Goal: Transaction & Acquisition: Purchase product/service

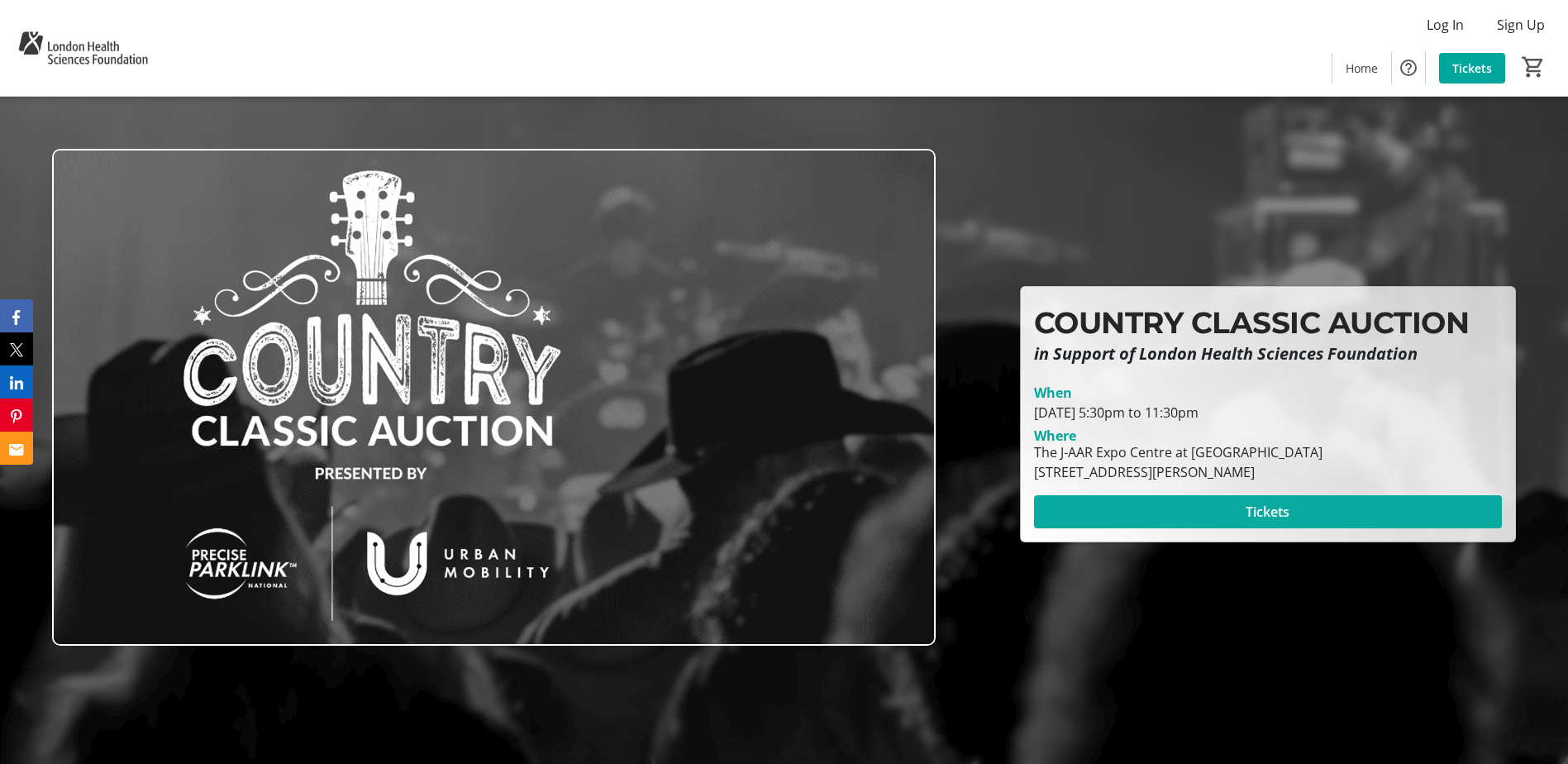
click at [1252, 502] on span "Tickets" at bounding box center [1268, 512] width 44 height 20
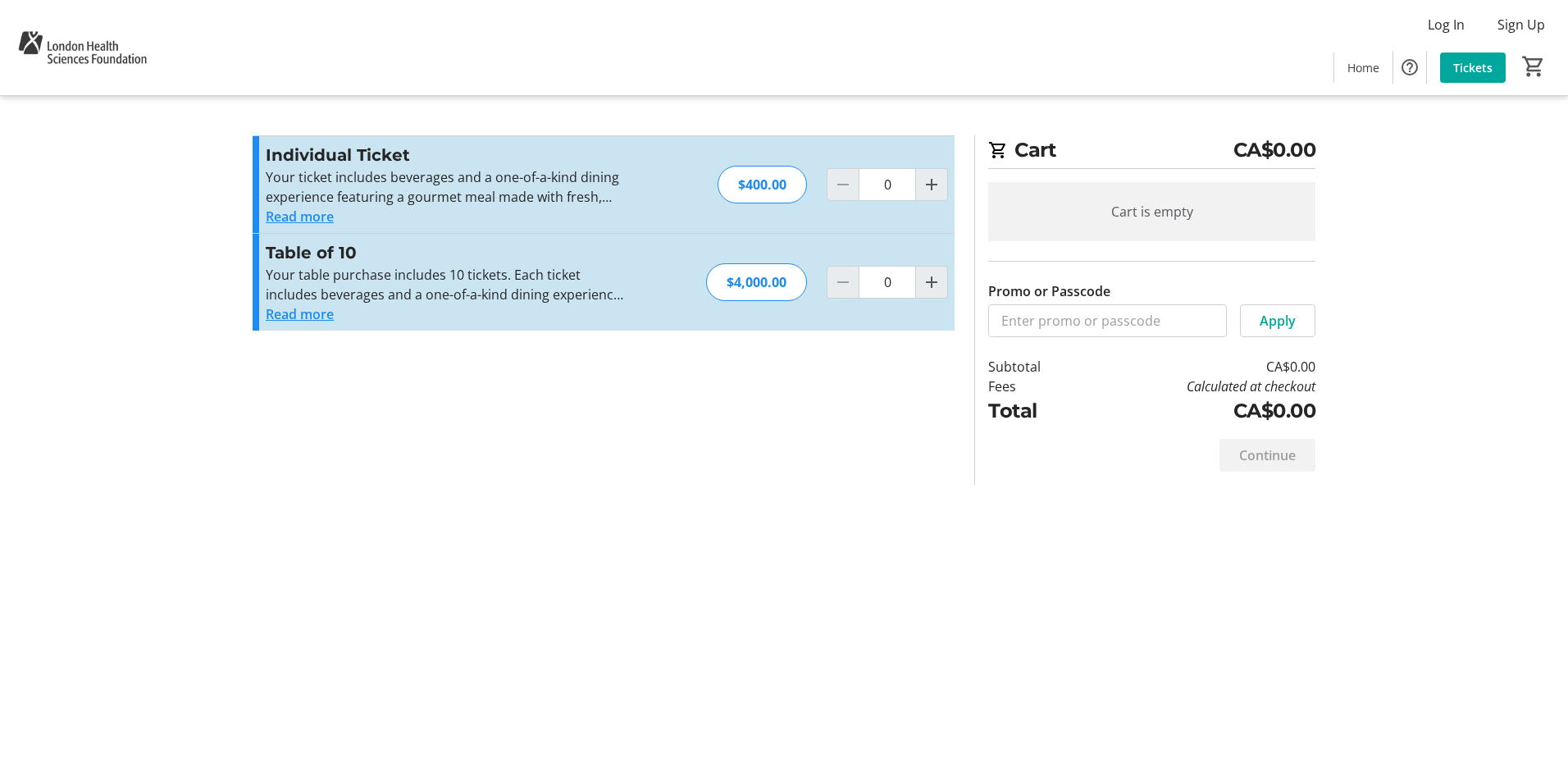
click at [313, 318] on button "Read more" at bounding box center [300, 314] width 68 height 20
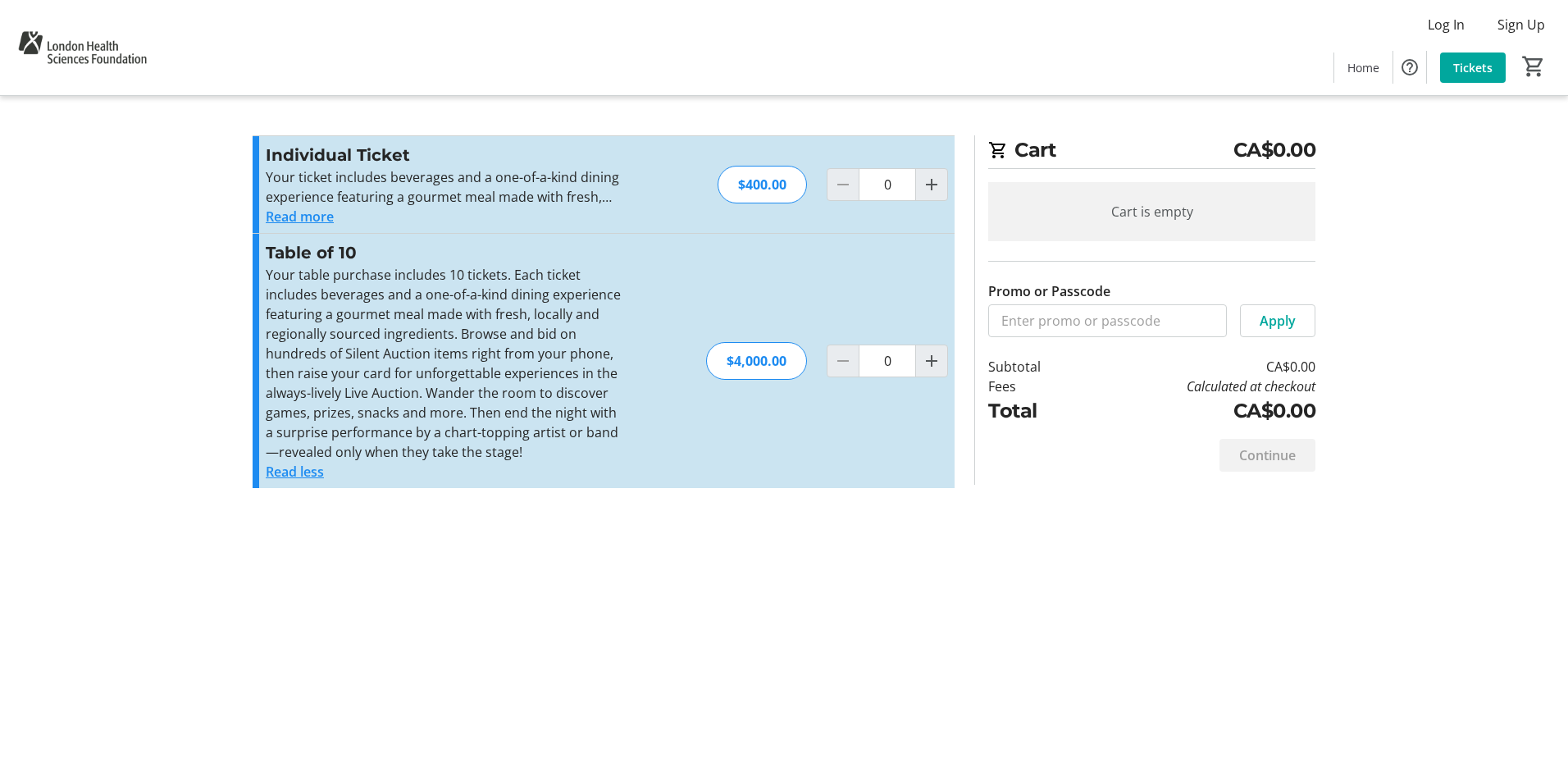
click at [302, 209] on button "Read more" at bounding box center [300, 216] width 68 height 20
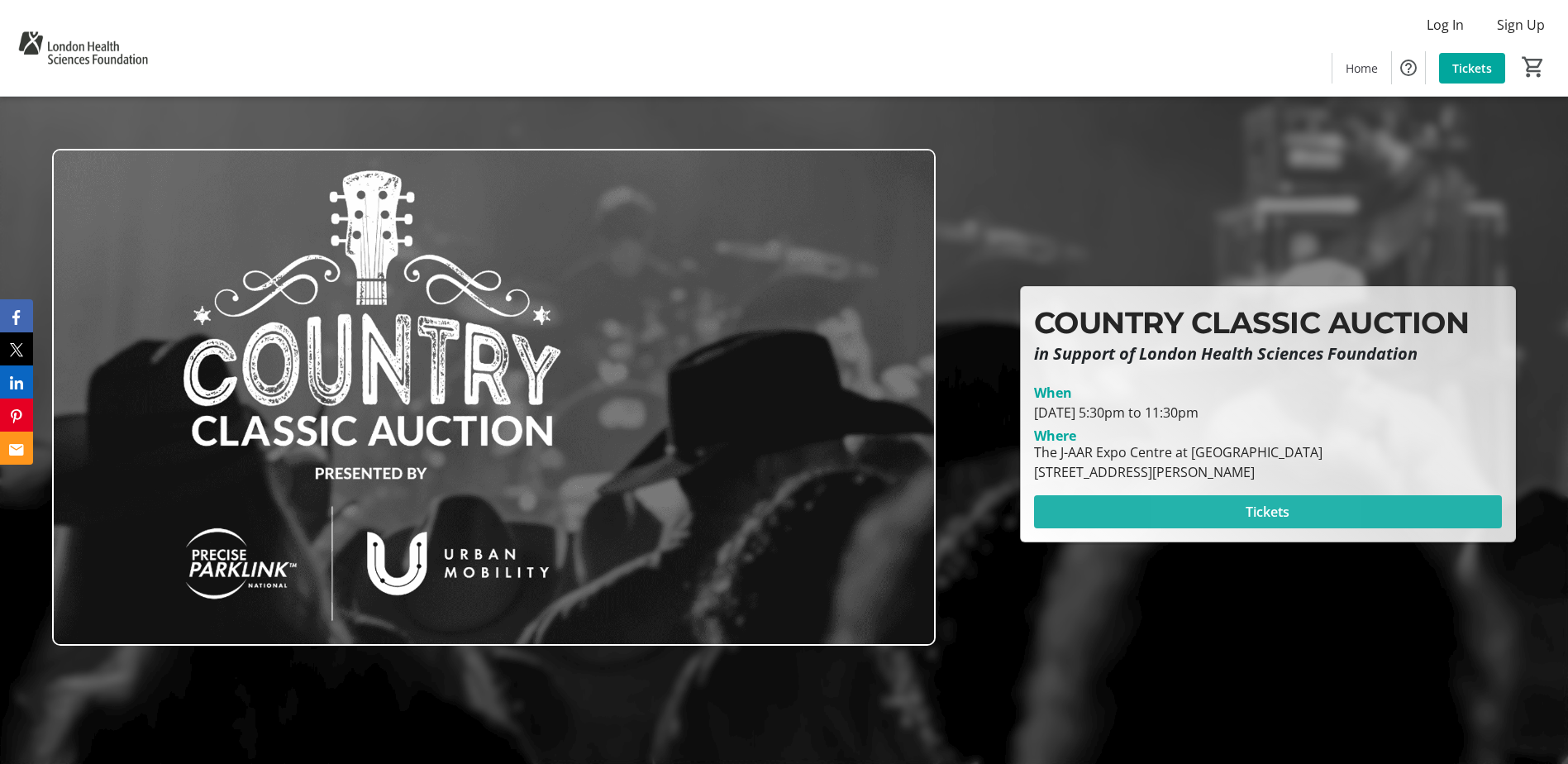
click at [1222, 508] on span at bounding box center [1268, 511] width 468 height 40
